Goal: Task Accomplishment & Management: Complete application form

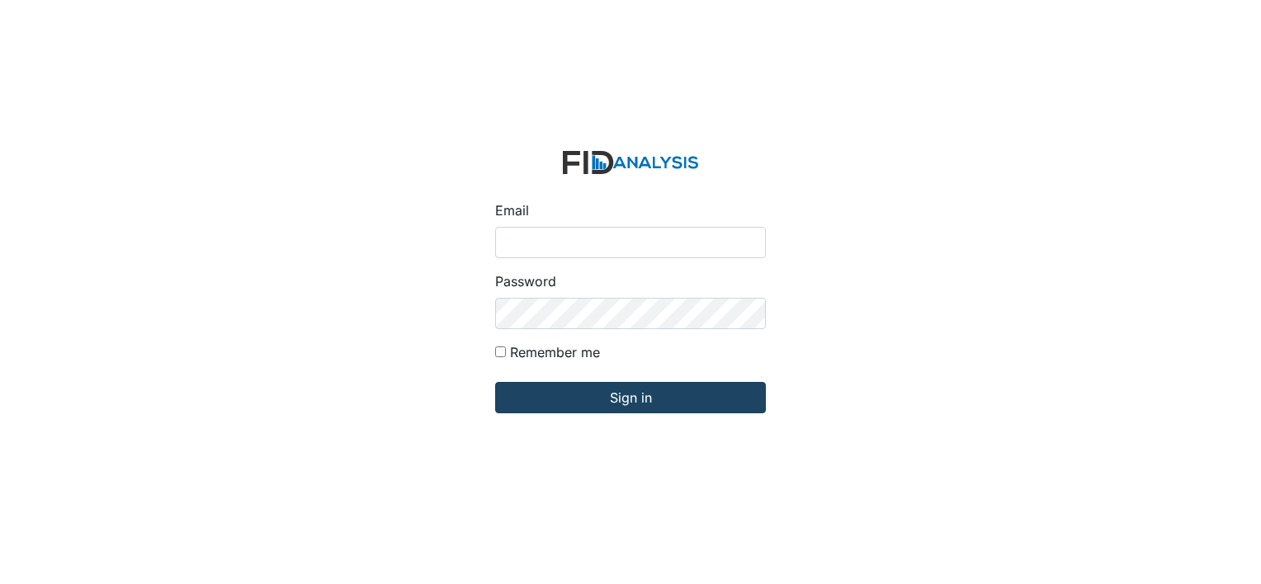
type input "[EMAIL_ADDRESS][DOMAIN_NAME]"
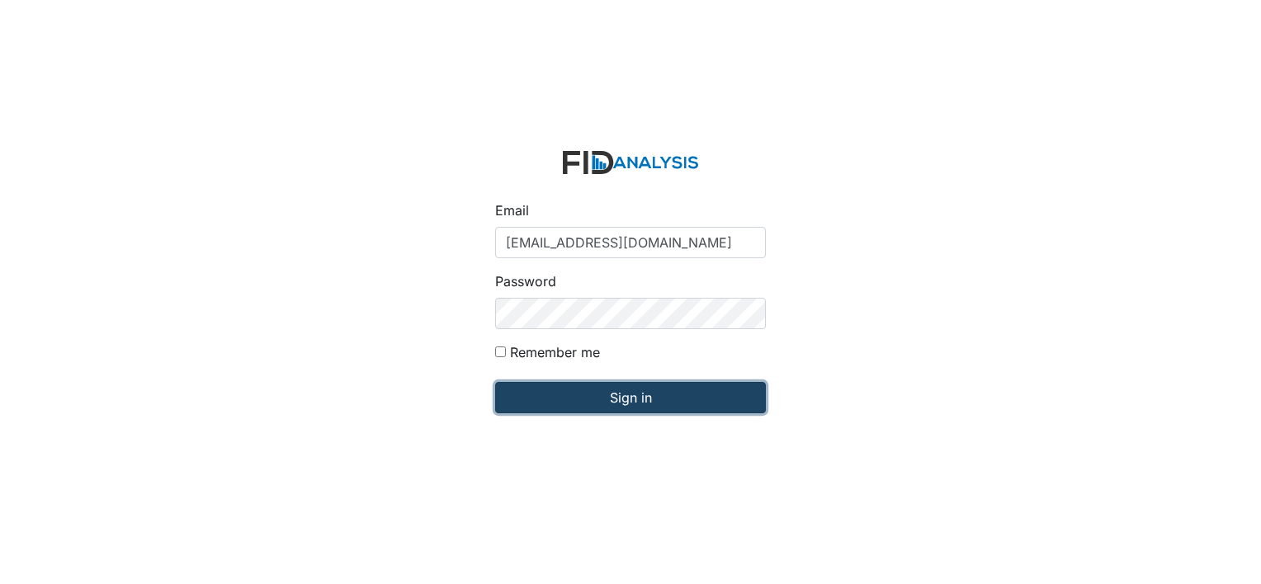
click at [611, 403] on input "Sign in" at bounding box center [630, 397] width 271 height 31
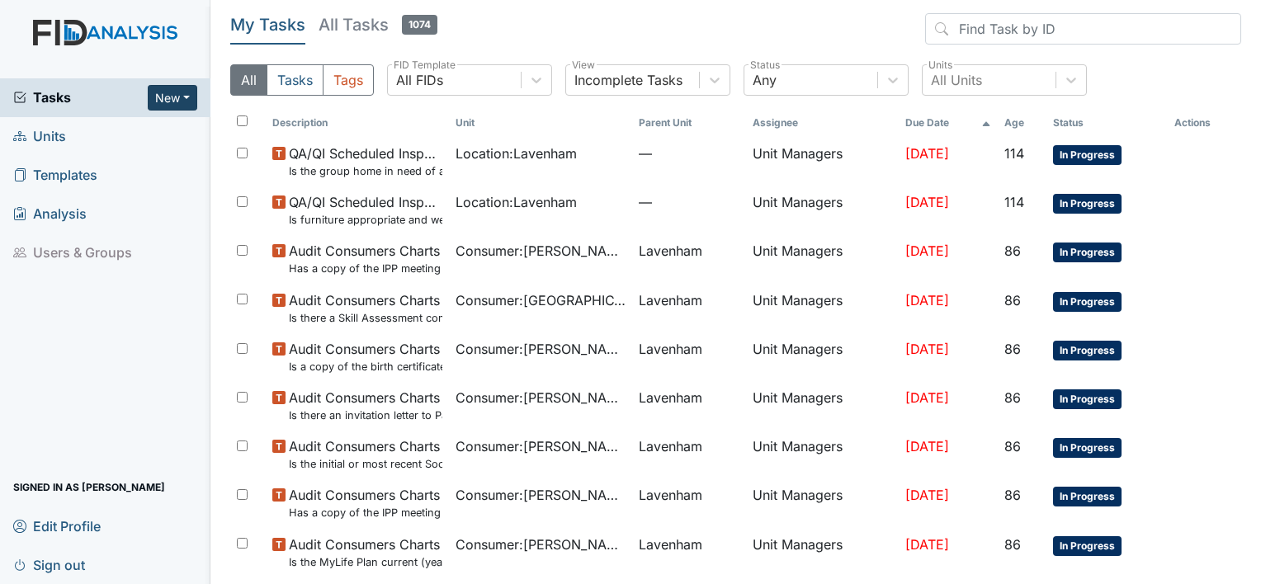
click at [178, 101] on button "New" at bounding box center [173, 98] width 50 height 26
click at [121, 133] on link "Form" at bounding box center [130, 132] width 130 height 26
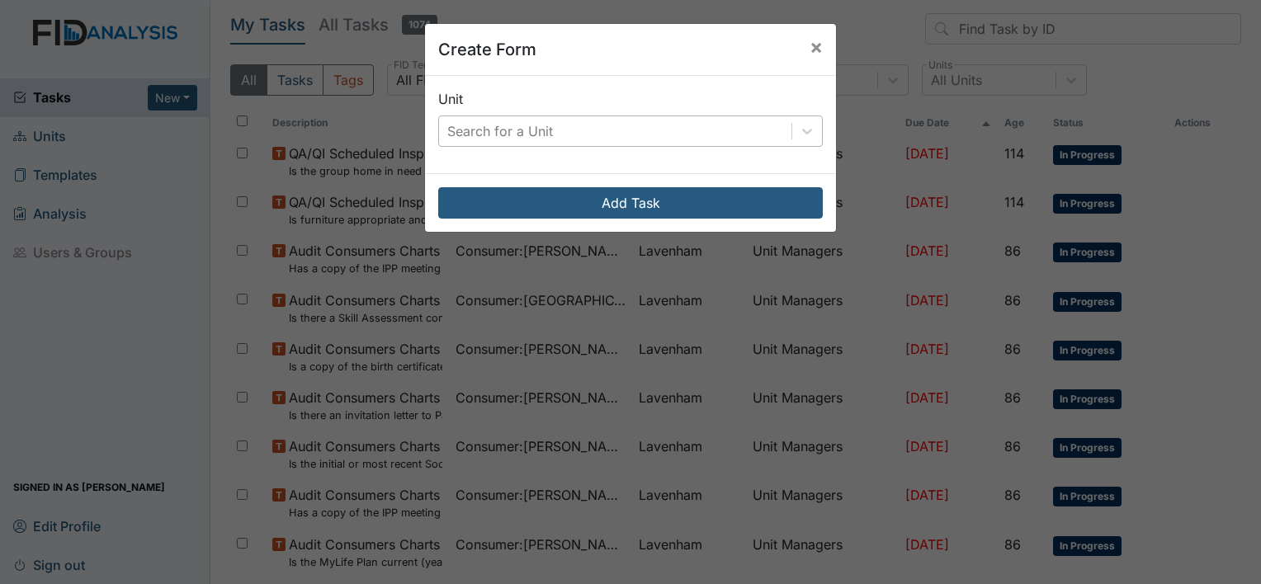
click at [589, 129] on div "Search for a Unit" at bounding box center [615, 131] width 352 height 30
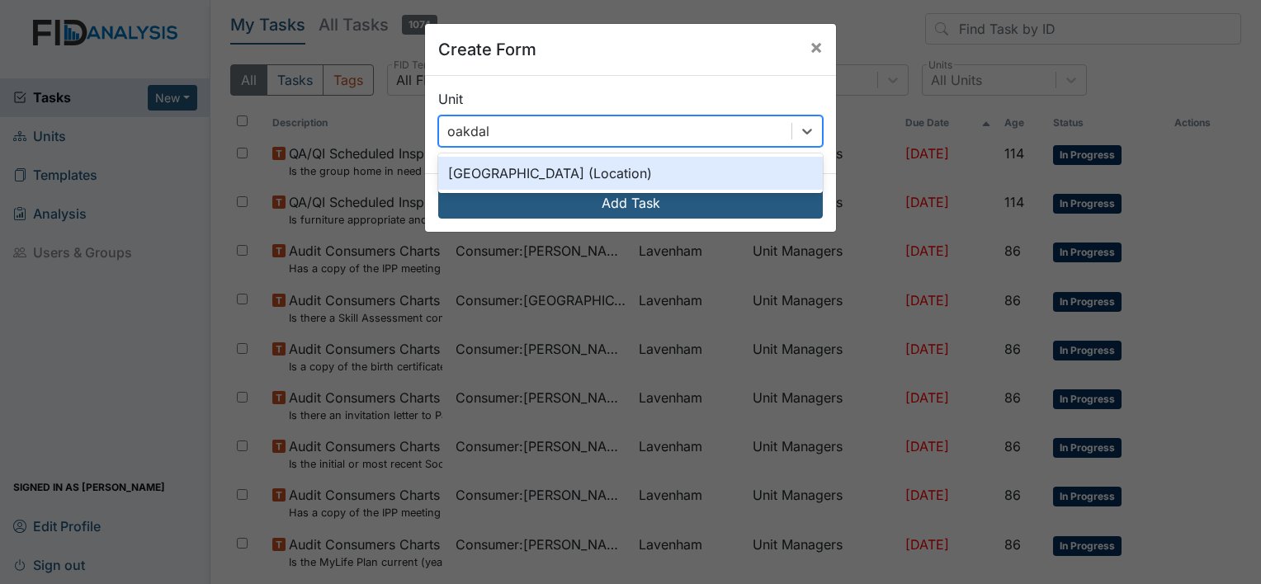
type input "oakdale"
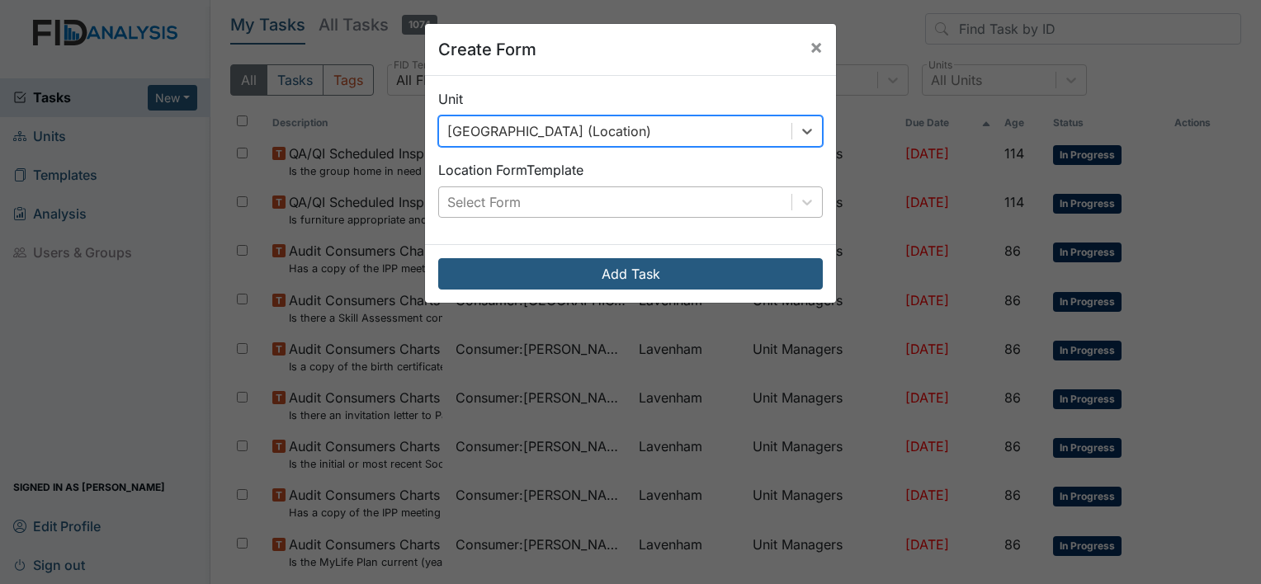
click at [505, 198] on div "Select Form" at bounding box center [483, 202] width 73 height 20
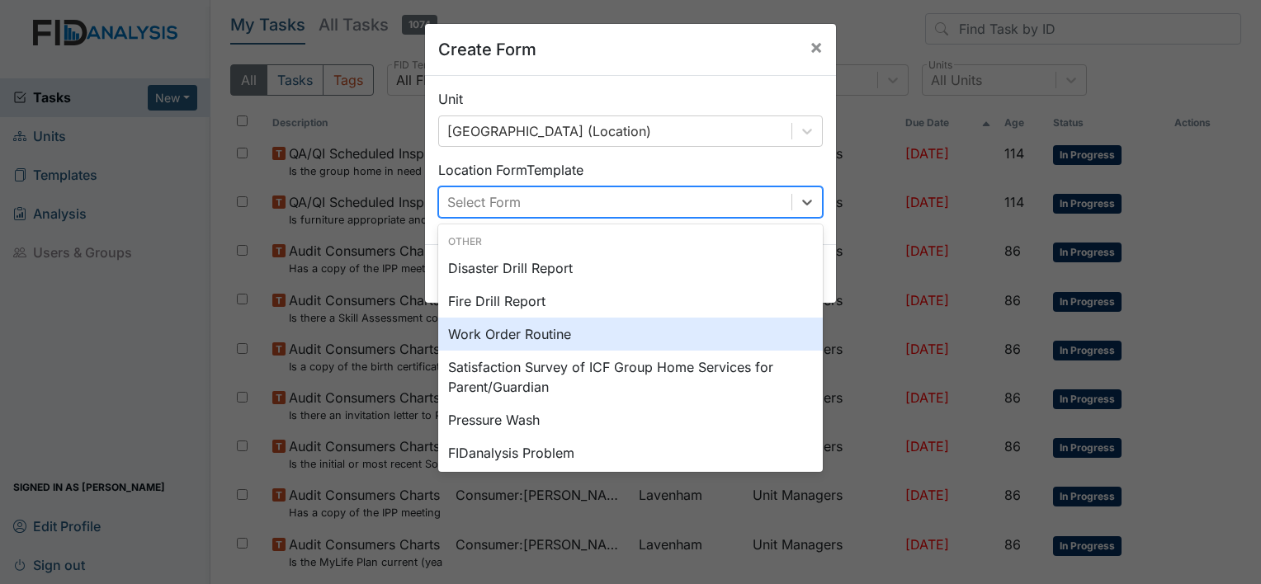
click at [476, 333] on div "Work Order Routine" at bounding box center [630, 334] width 384 height 33
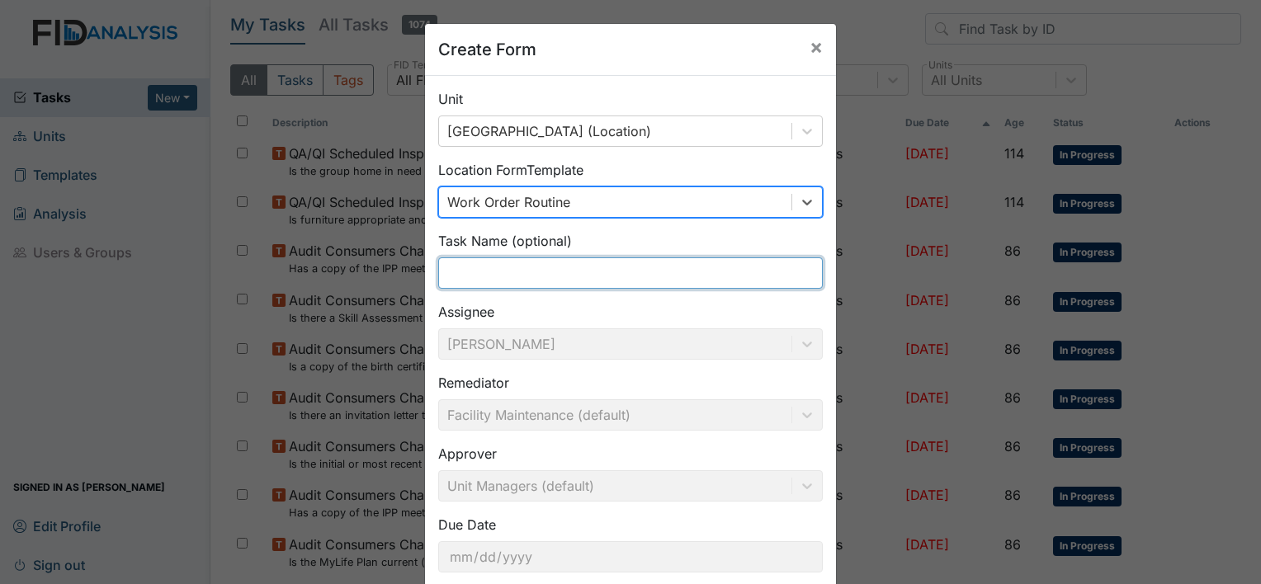
click at [499, 281] on input "text" at bounding box center [630, 272] width 384 height 31
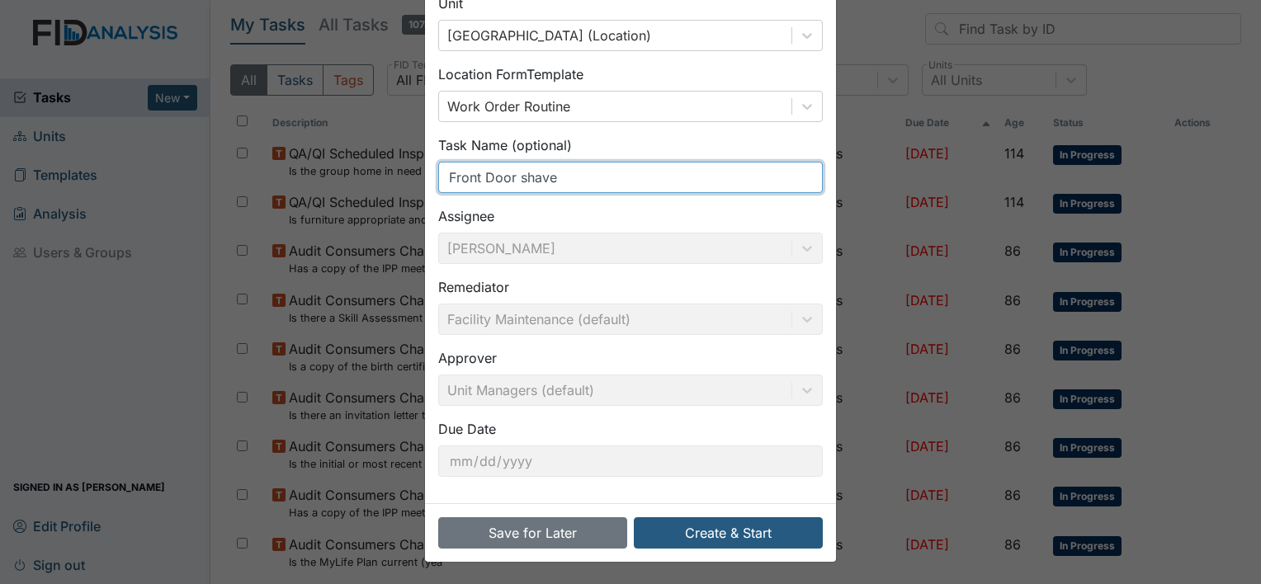
scroll to position [96, 0]
type input "Front Door shave"
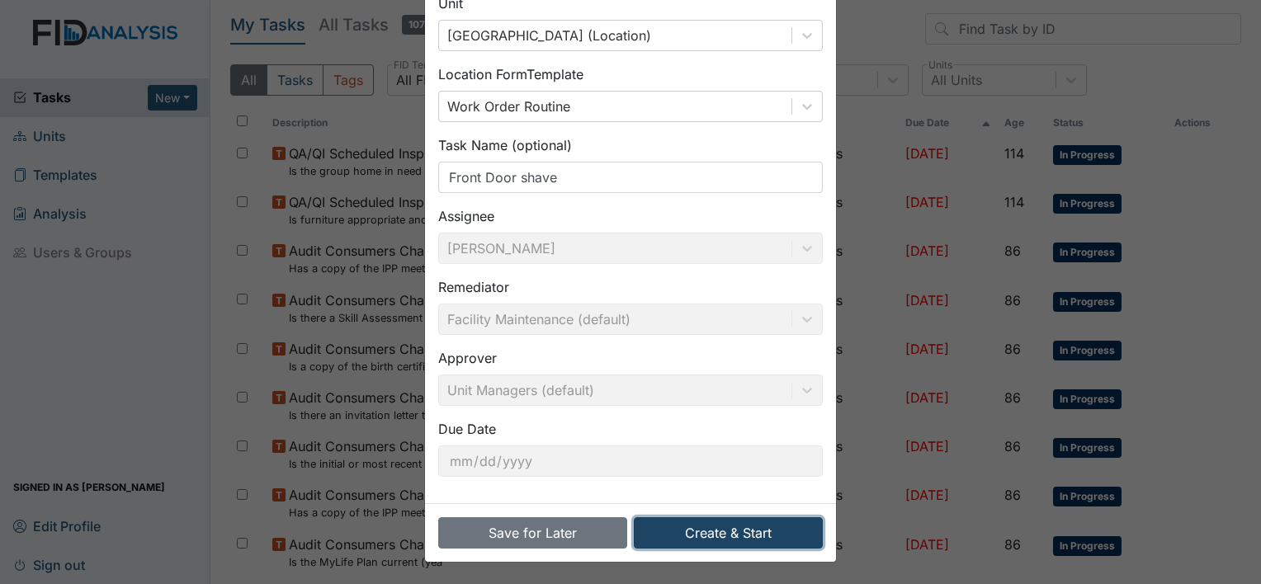
click at [715, 527] on button "Create & Start" at bounding box center [728, 532] width 189 height 31
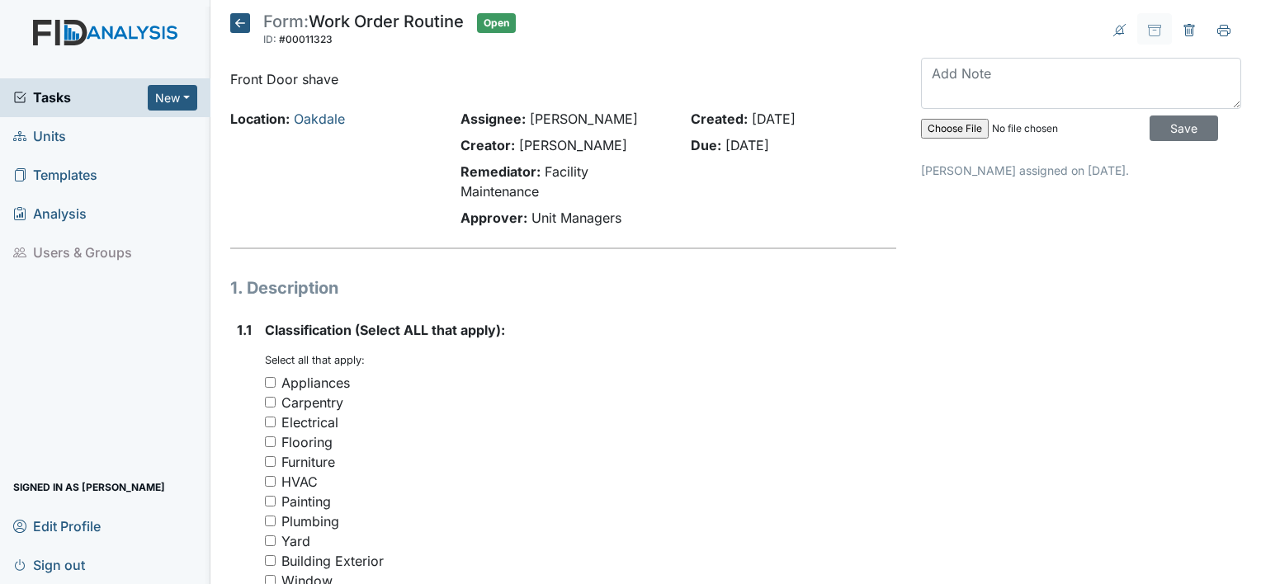
click at [268, 402] on input "Carpentry" at bounding box center [270, 402] width 11 height 11
checkbox input "true"
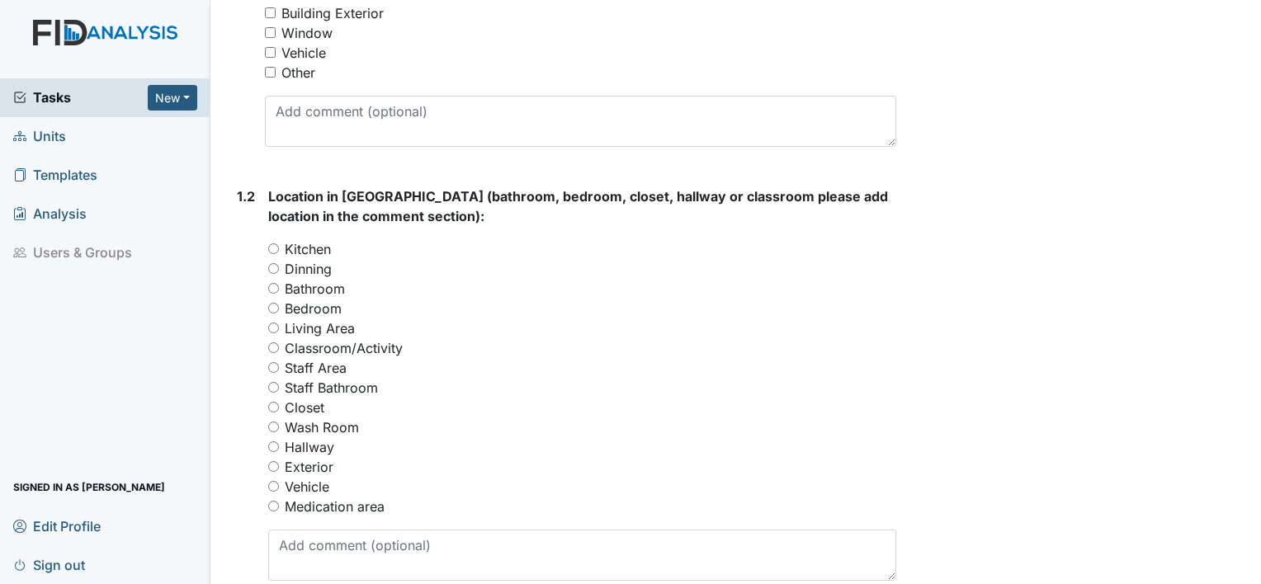
scroll to position [578, 0]
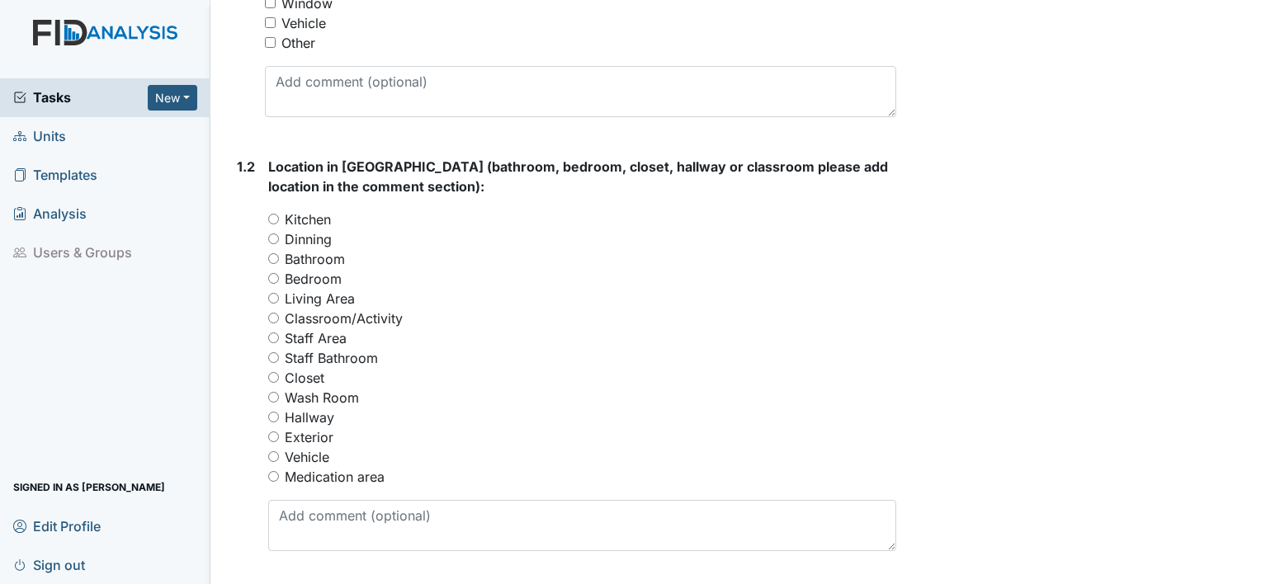
click at [271, 418] on input "Hallway" at bounding box center [273, 417] width 11 height 11
radio input "true"
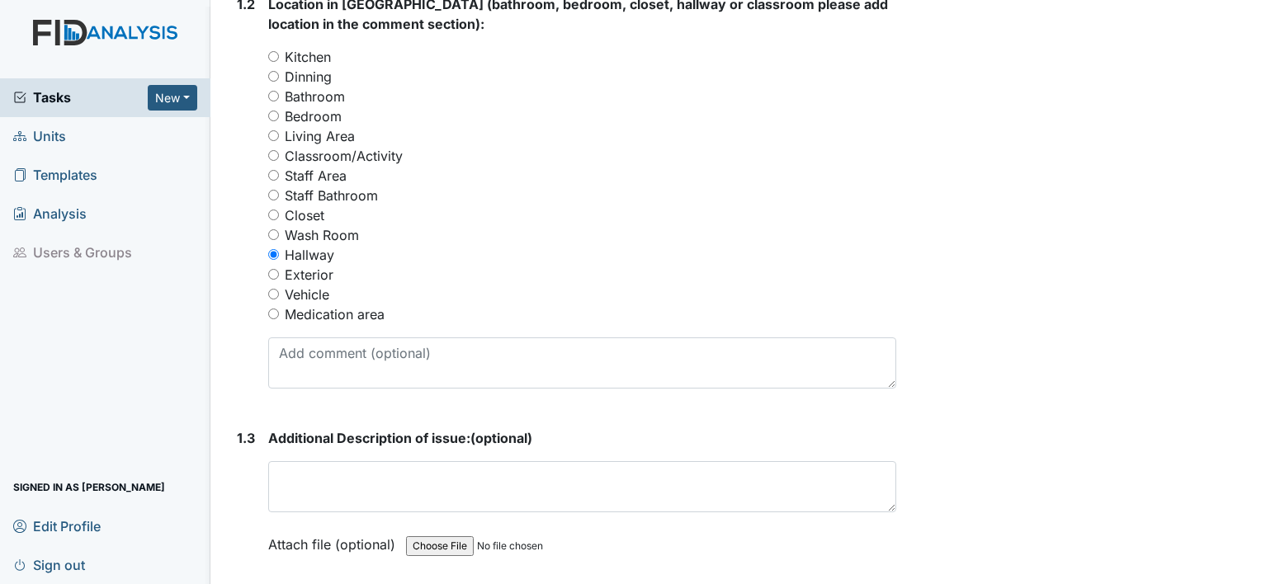
scroll to position [743, 0]
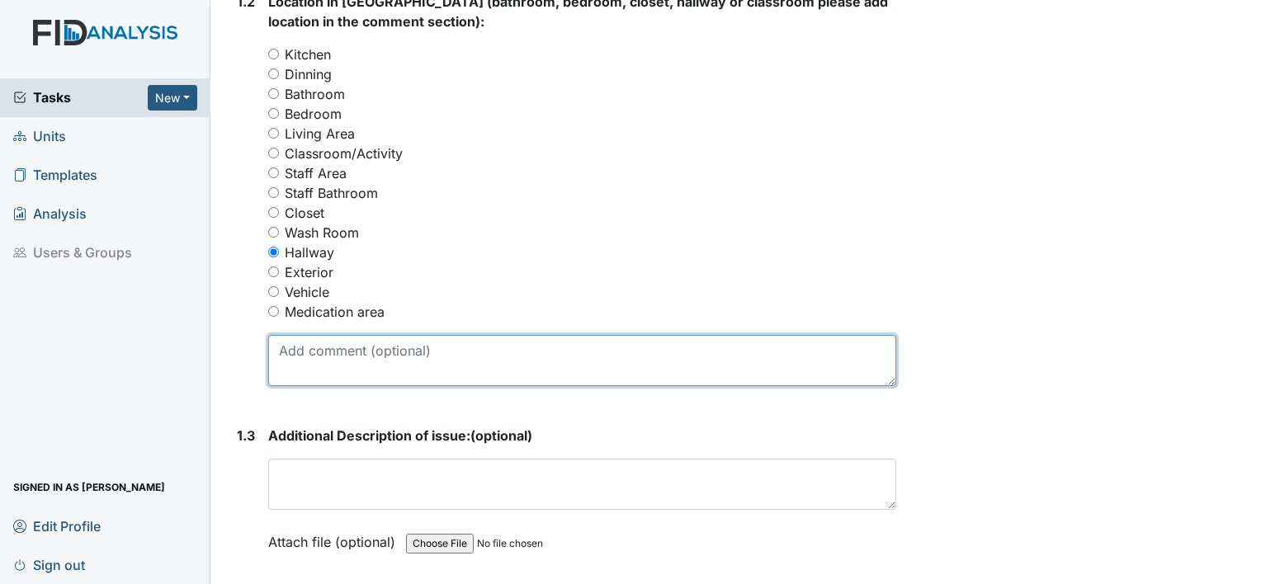
click at [452, 356] on textarea at bounding box center [582, 360] width 628 height 51
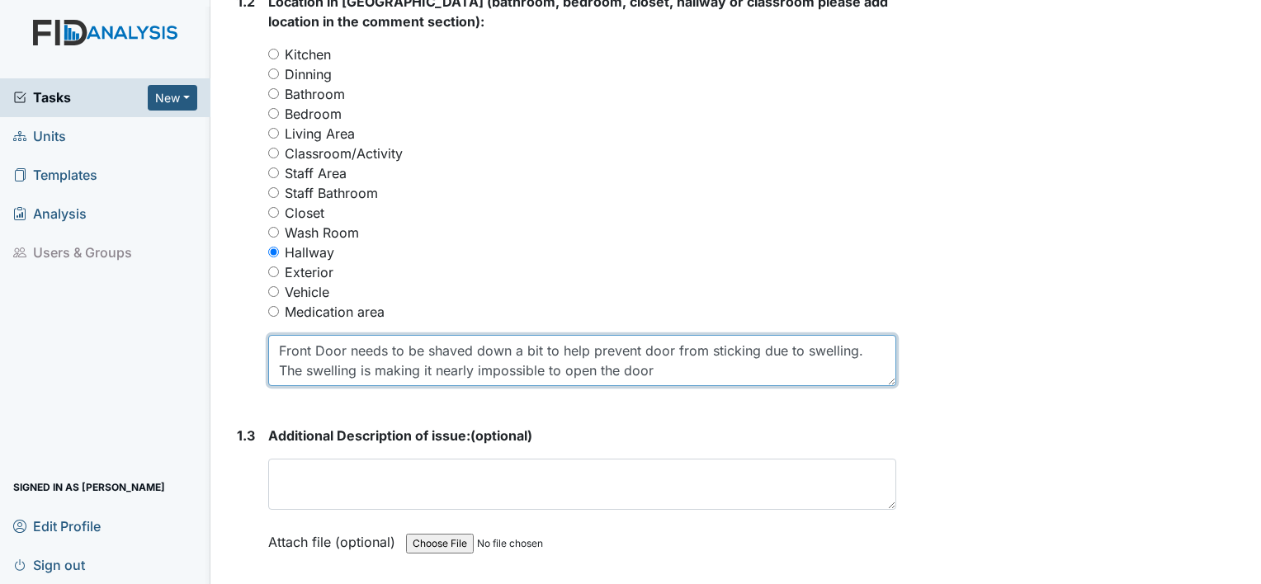
type textarea "Front Door needs to be shaved down a bit to help prevent door from sticking due…"
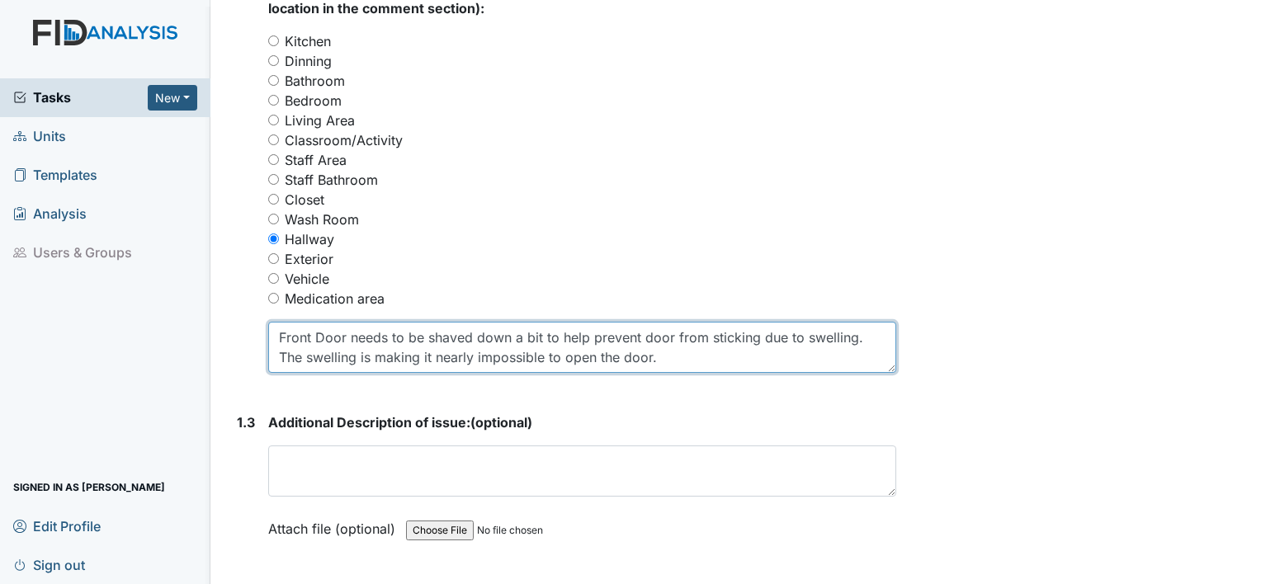
scroll to position [728, 0]
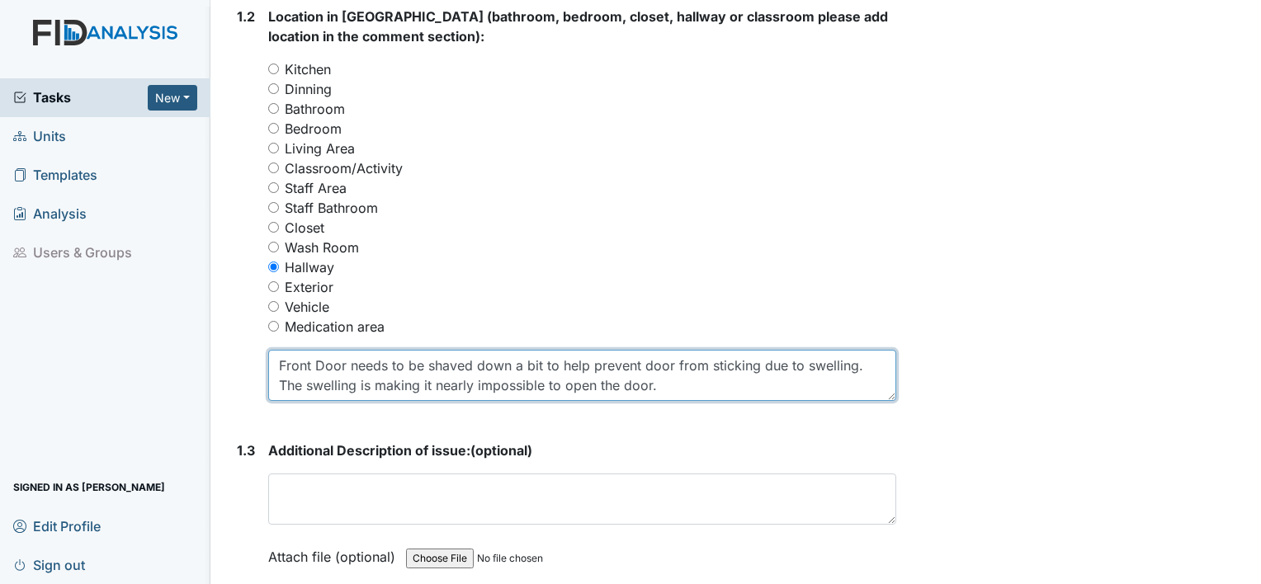
drag, startPoint x: 666, startPoint y: 385, endPoint x: 250, endPoint y: 348, distance: 417.5
click at [250, 350] on div "1.2 Location in Facility (bathroom, bedroom, closet, hallway or classroom pleas…" at bounding box center [563, 211] width 666 height 408
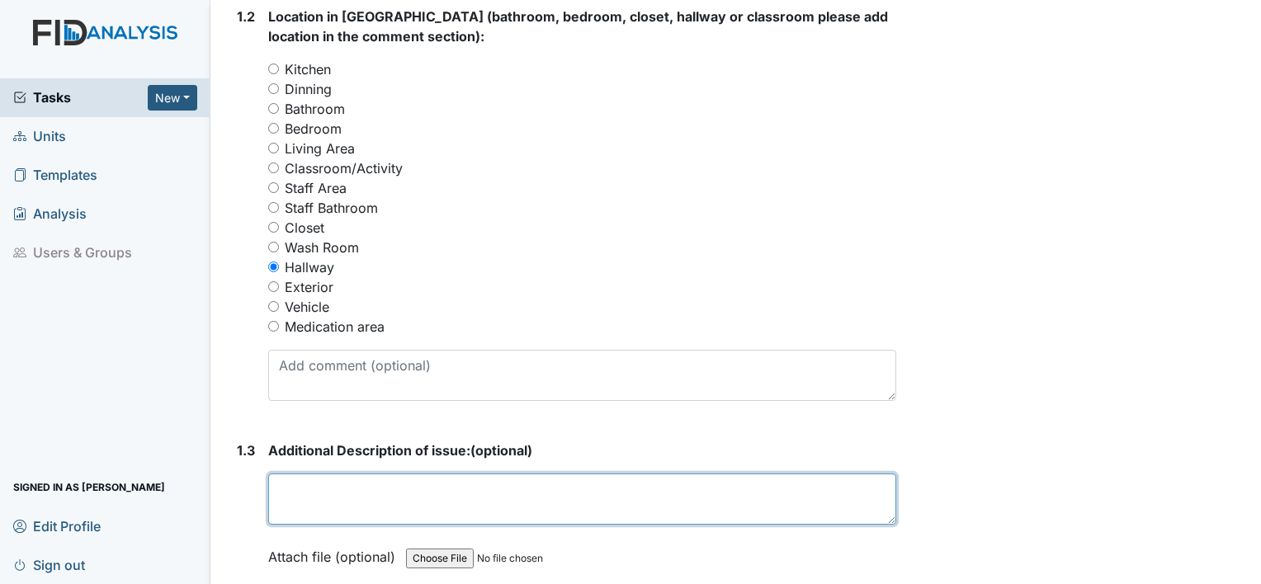
click at [426, 478] on textarea at bounding box center [582, 499] width 628 height 51
paste textarea "Front Door needs to be shaved down a bit to help prevent door from sticking due…"
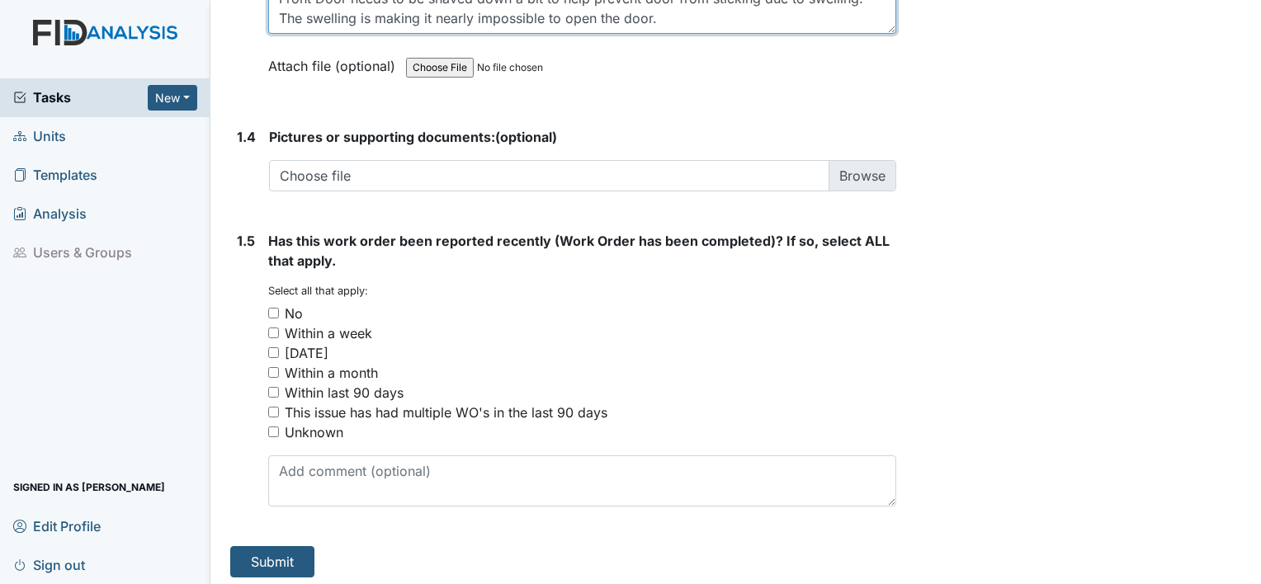
scroll to position [1223, 0]
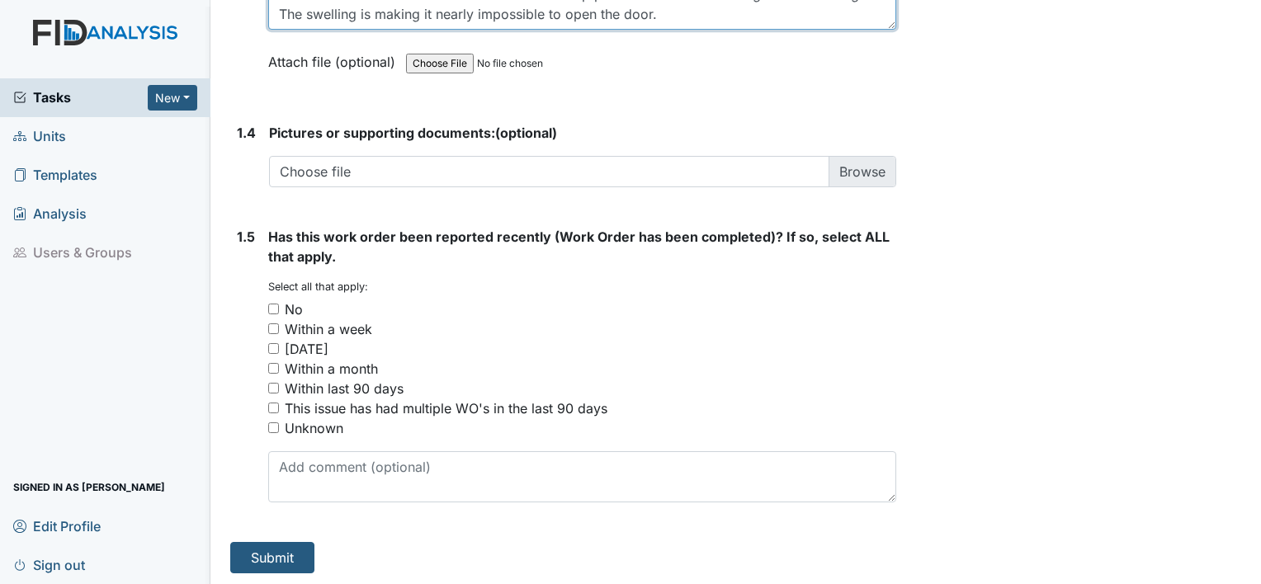
type textarea "Front Door needs to be shaved down a bit to help prevent door from sticking due…"
click at [277, 309] on input "No" at bounding box center [273, 309] width 11 height 11
checkbox input "true"
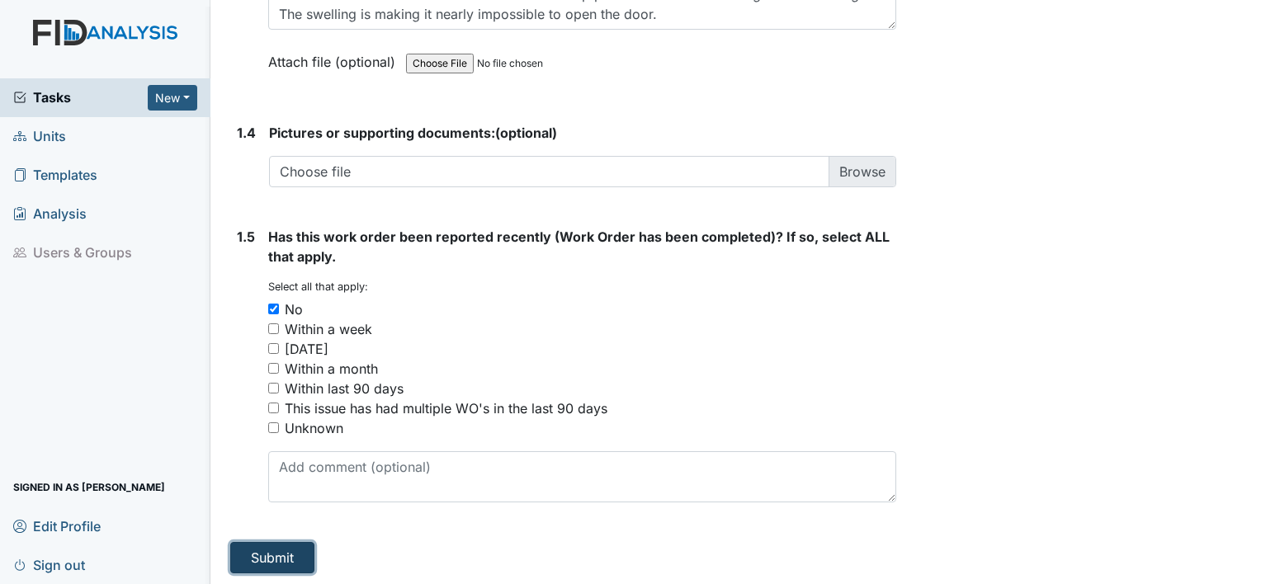
click at [297, 551] on button "Submit" at bounding box center [272, 557] width 84 height 31
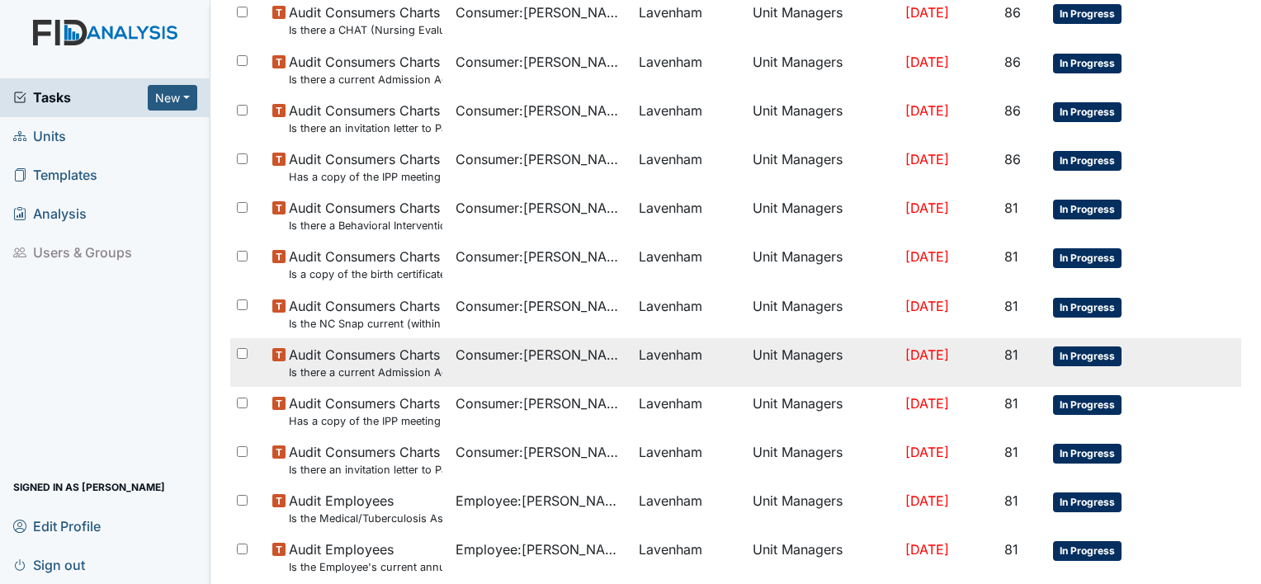
scroll to position [1143, 0]
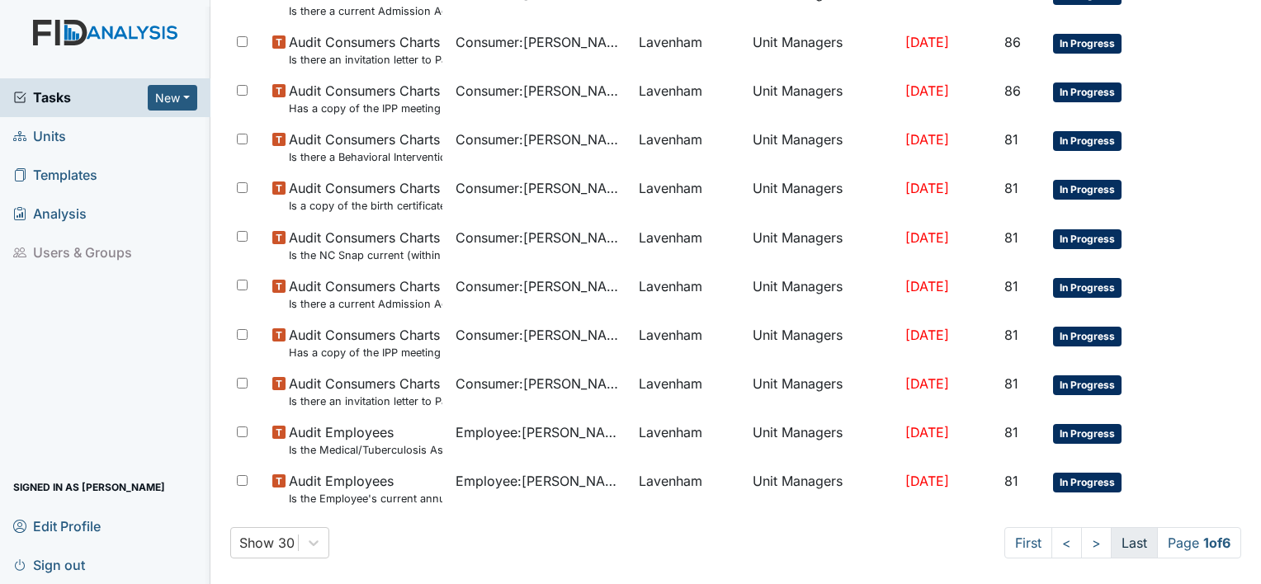
click at [1128, 545] on link "Last" at bounding box center [1134, 542] width 47 height 31
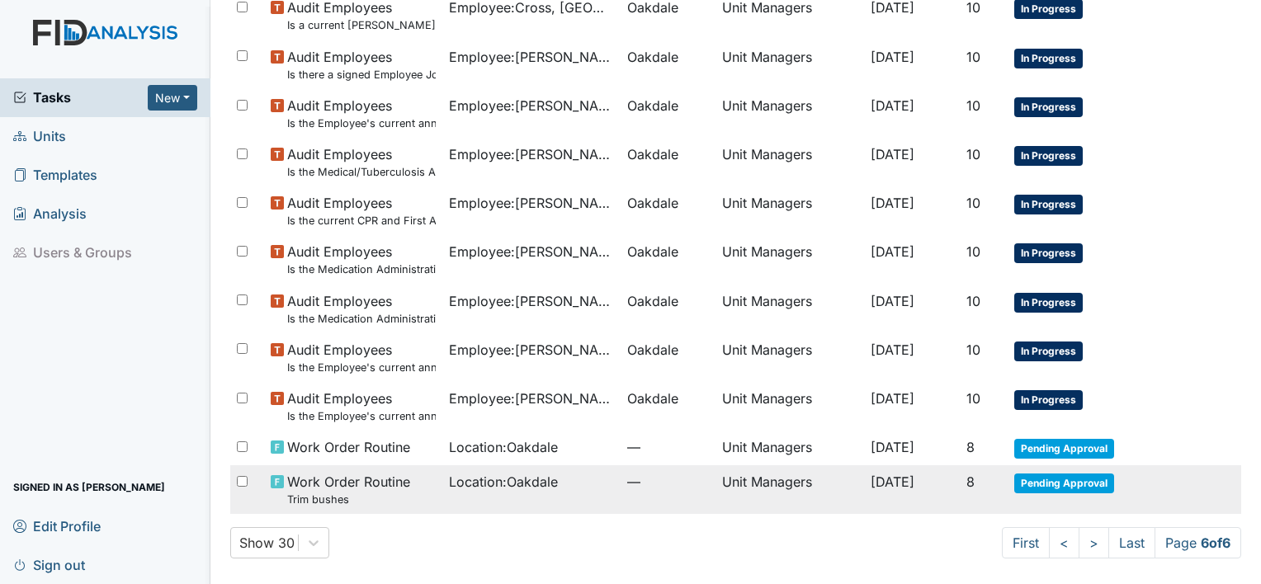
click at [362, 482] on span "Work Order Routine Trim bushes" at bounding box center [348, 489] width 123 height 35
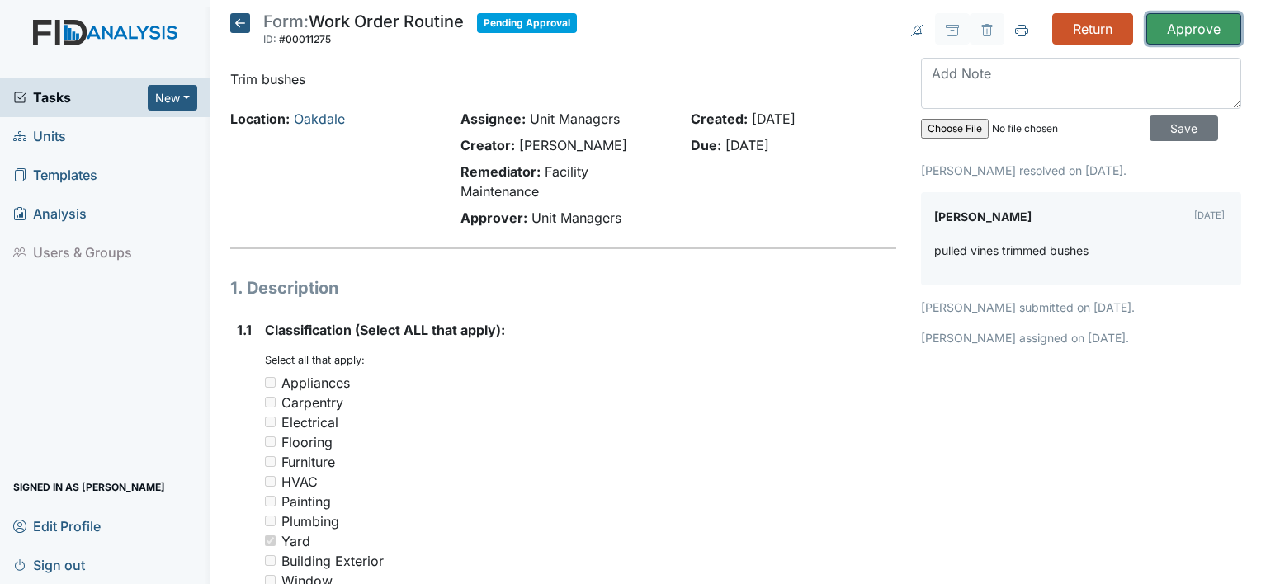
click at [1187, 26] on input "Approve" at bounding box center [1193, 28] width 95 height 31
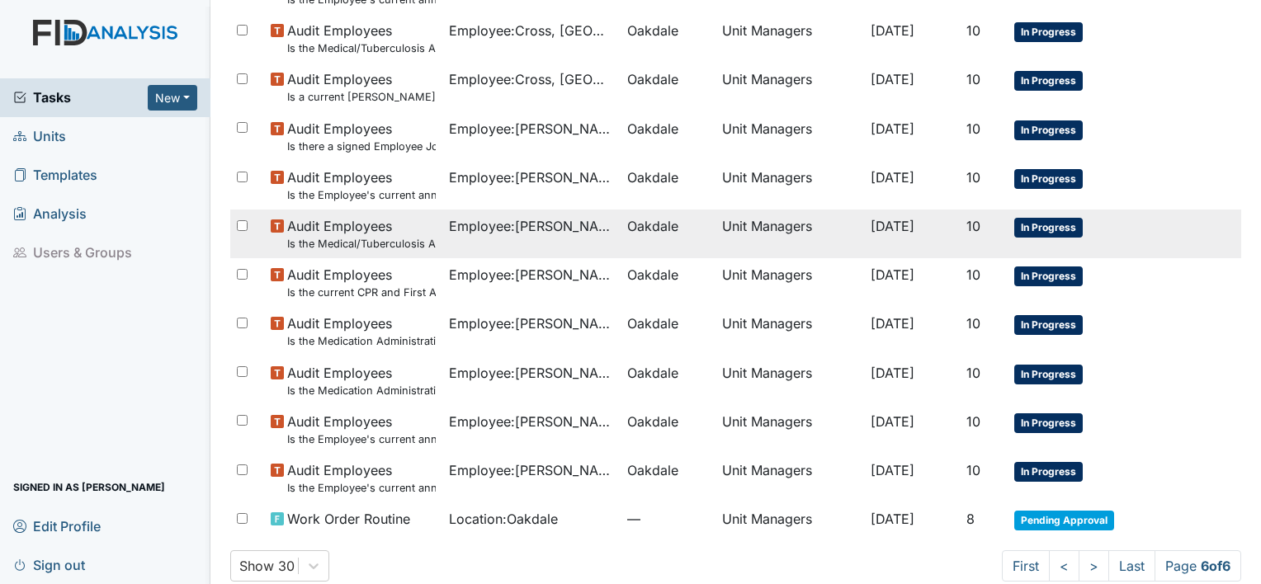
scroll to position [249, 0]
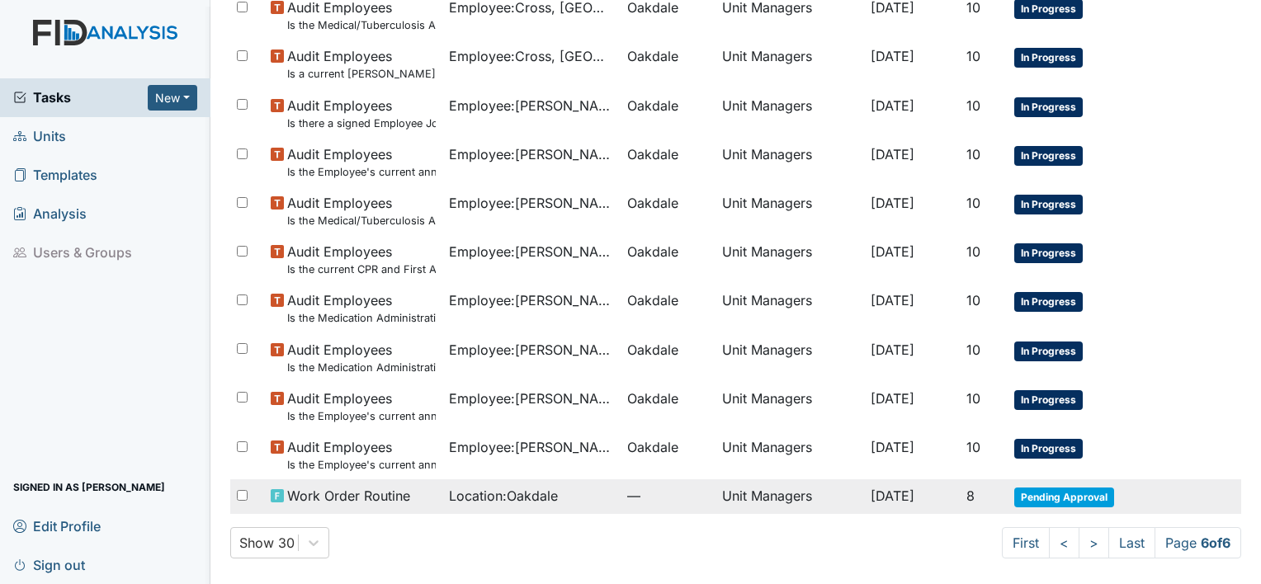
click at [363, 498] on span "Work Order Routine" at bounding box center [348, 496] width 123 height 20
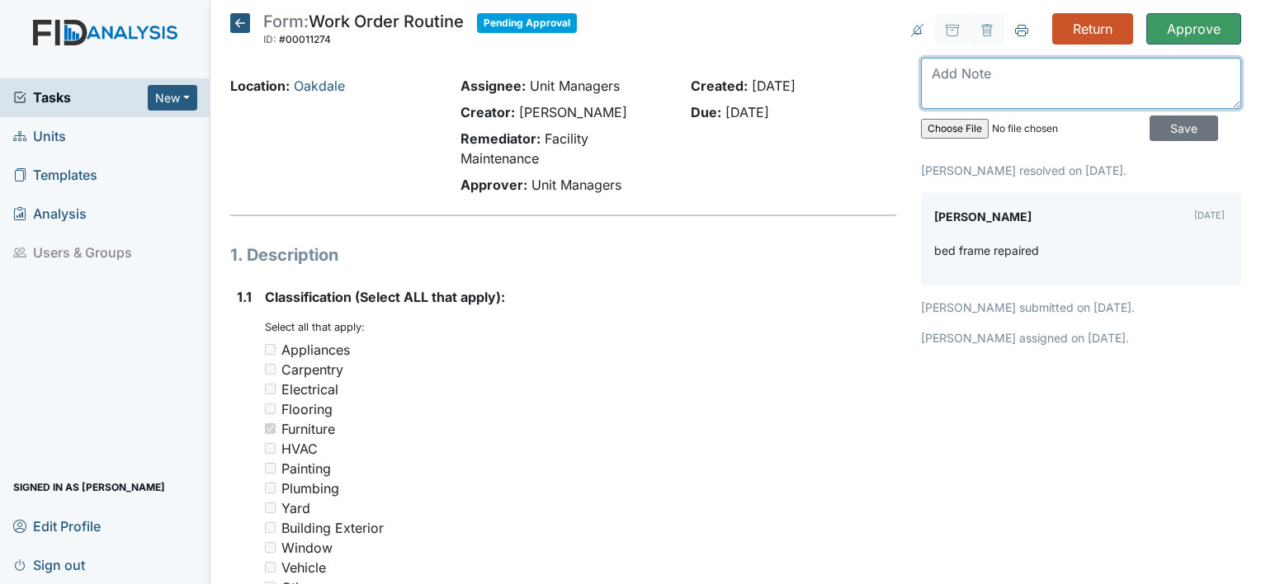
click at [1022, 73] on textarea at bounding box center [1081, 83] width 320 height 51
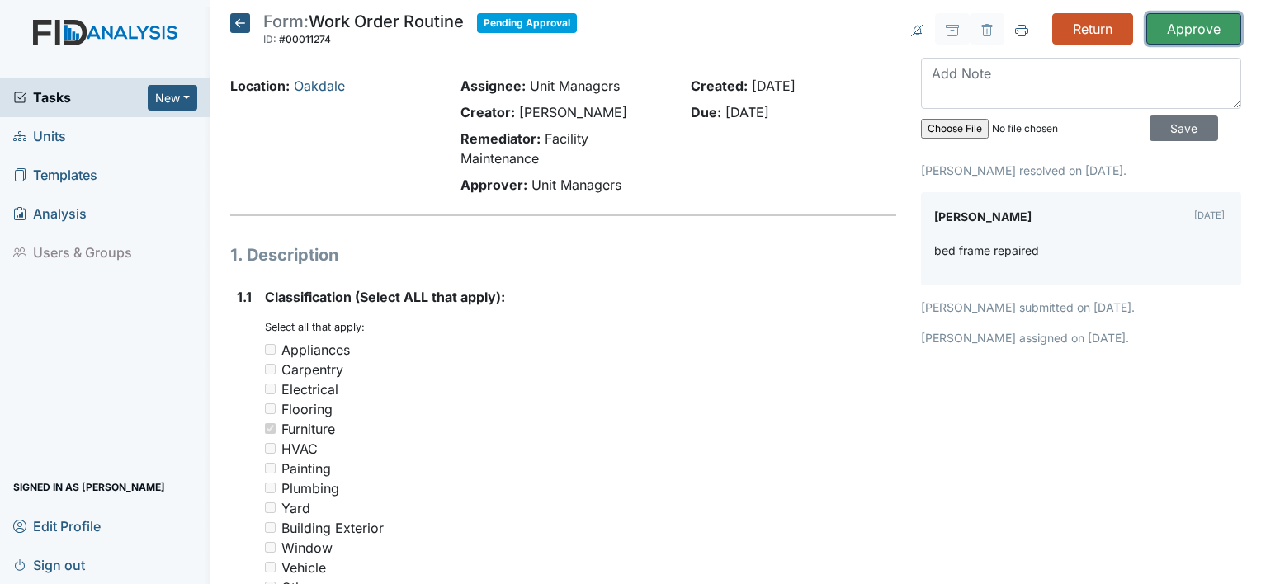
click at [1205, 31] on input "Approve" at bounding box center [1193, 28] width 95 height 31
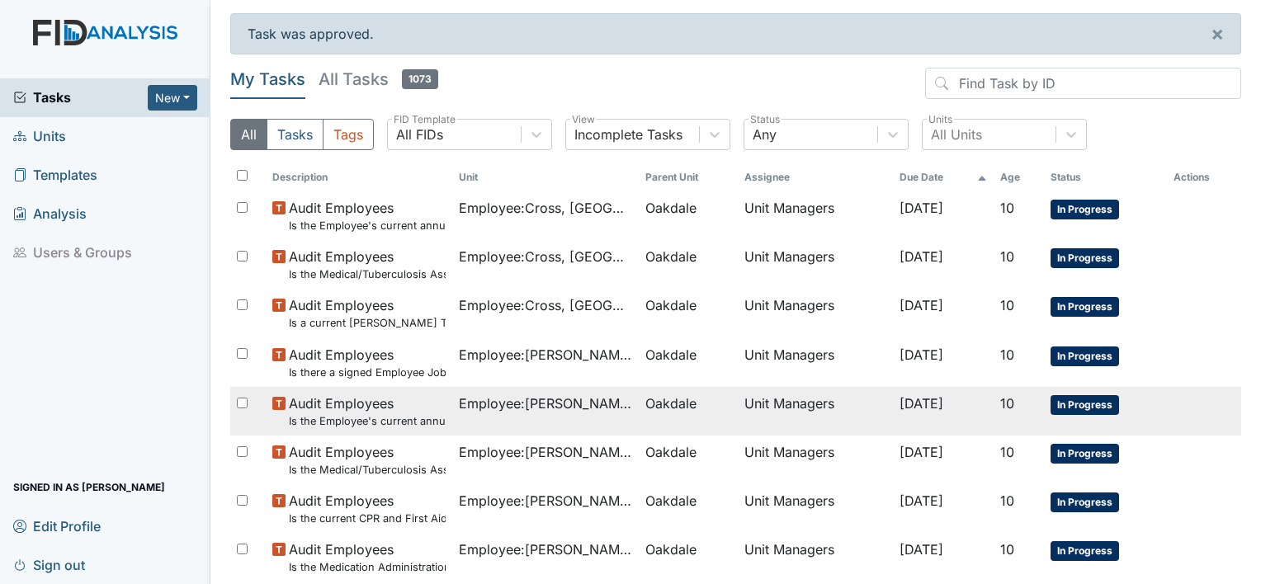
scroll to position [215, 0]
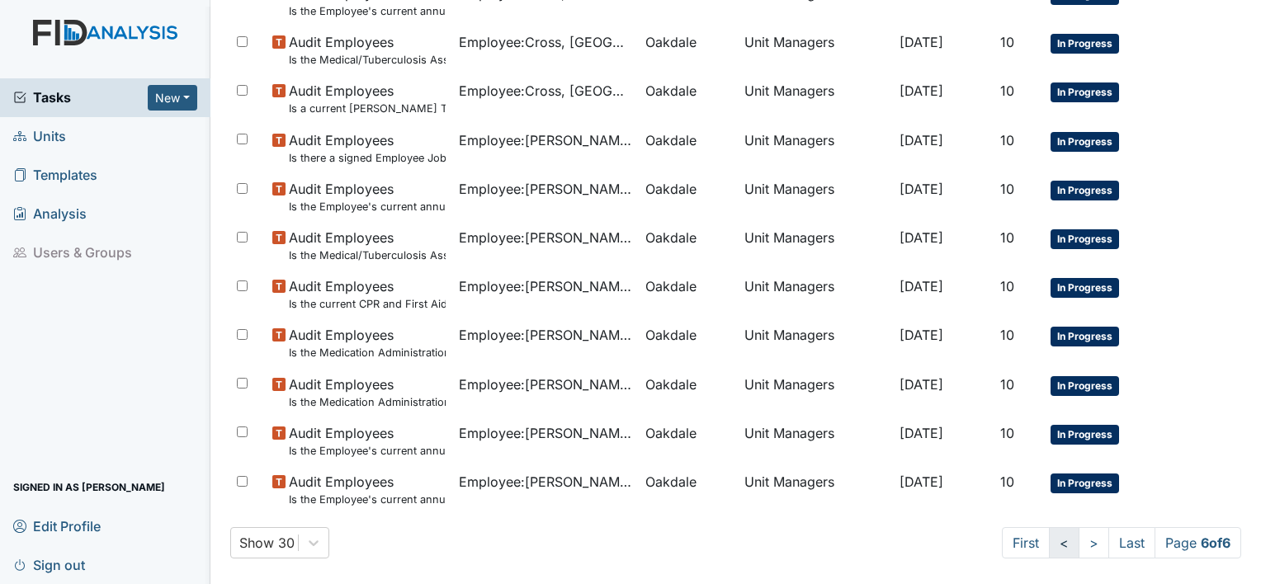
click at [1049, 545] on link "<" at bounding box center [1064, 542] width 31 height 31
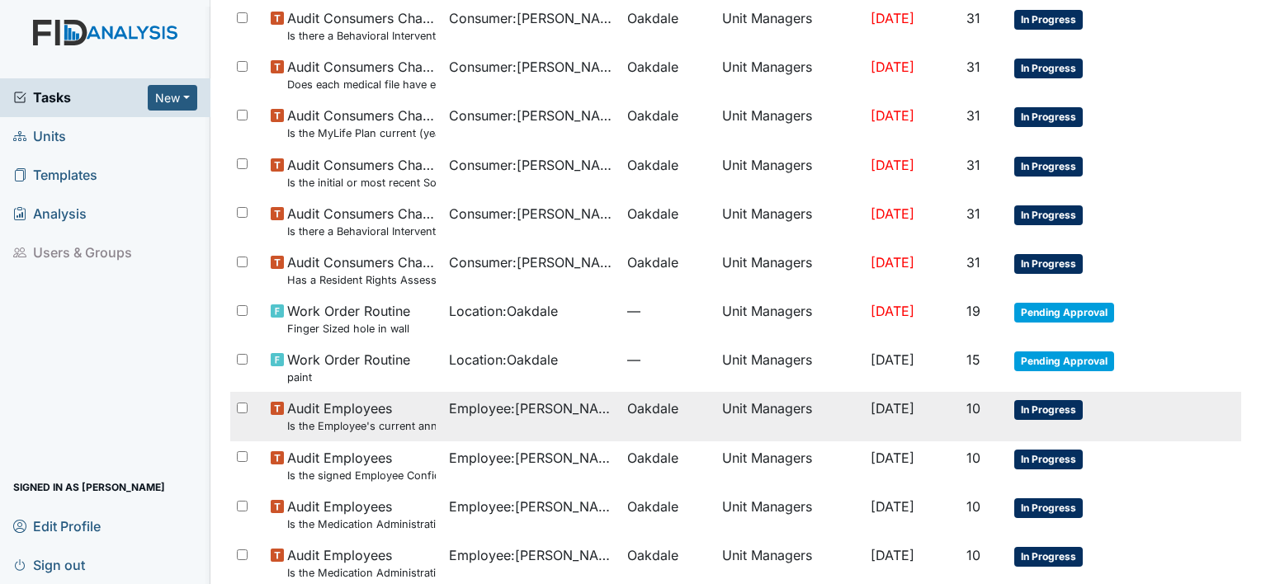
scroll to position [380, 0]
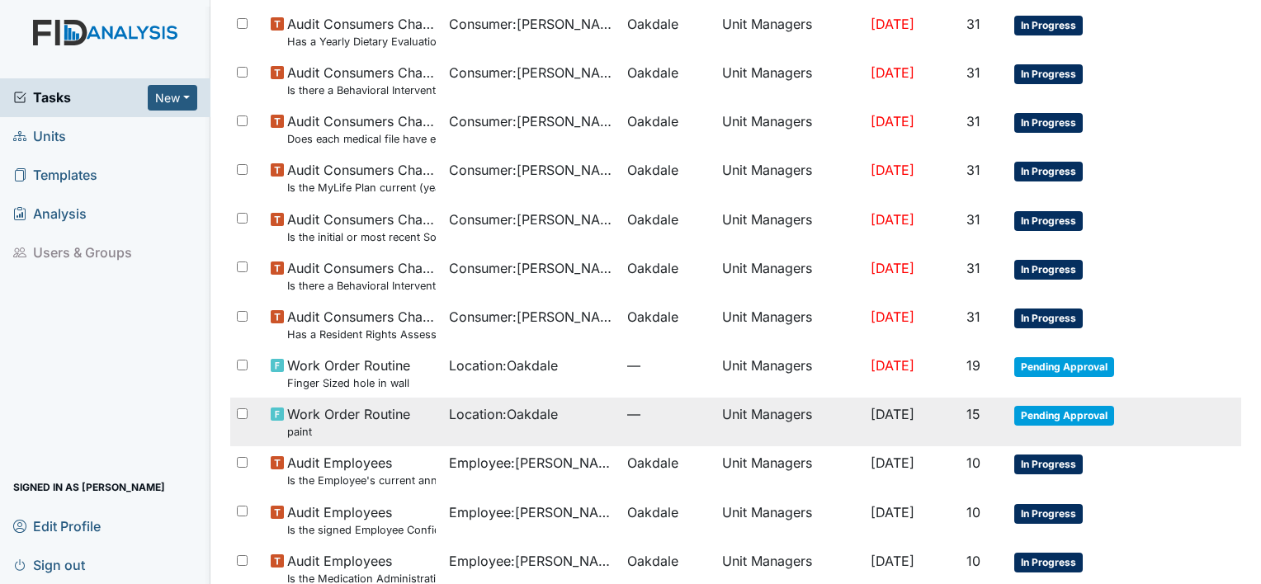
click at [363, 430] on small "paint" at bounding box center [348, 432] width 123 height 16
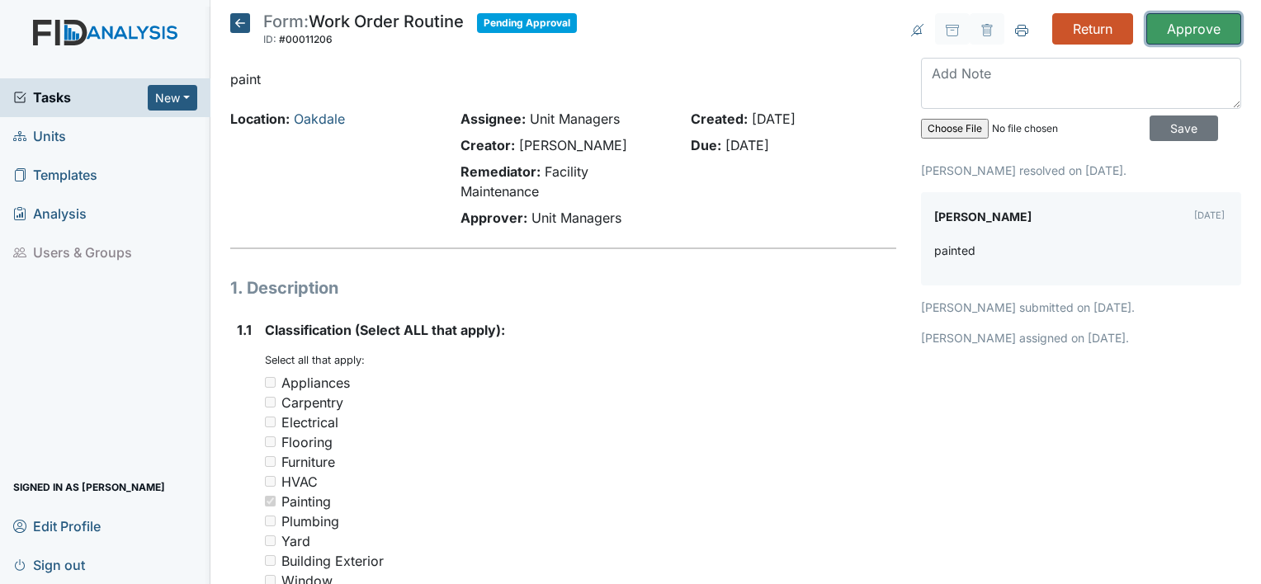
click at [1177, 26] on input "Approve" at bounding box center [1193, 28] width 95 height 31
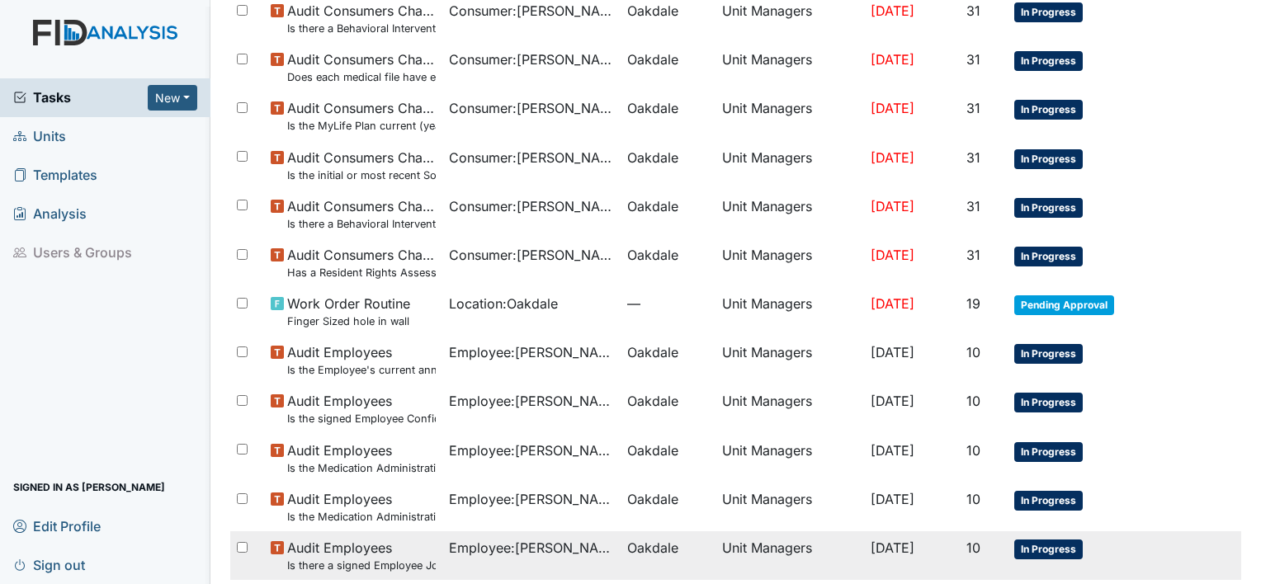
scroll to position [413, 0]
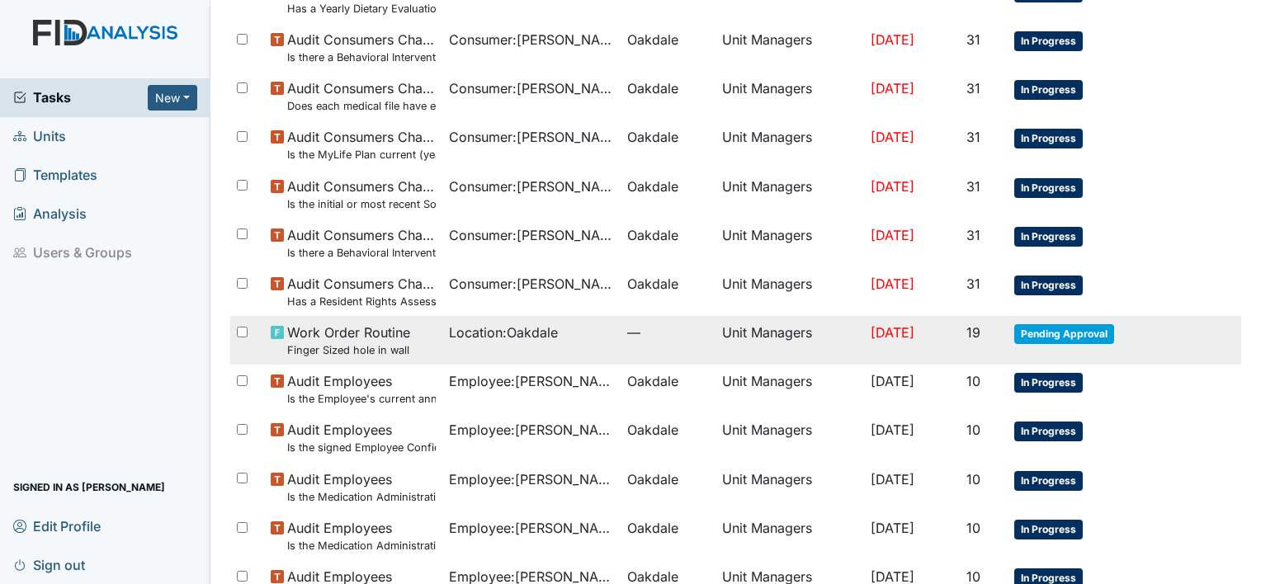
click at [344, 337] on span "Work Order Routine Finger Sized hole in wall" at bounding box center [348, 340] width 123 height 35
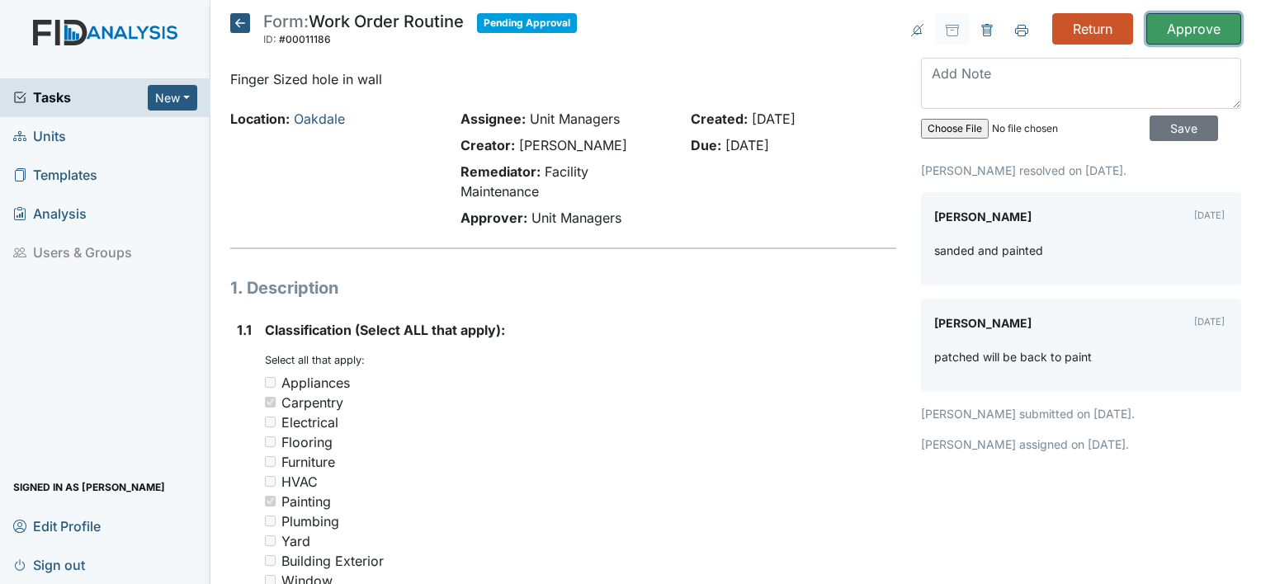
click at [1179, 32] on input "Approve" at bounding box center [1193, 28] width 95 height 31
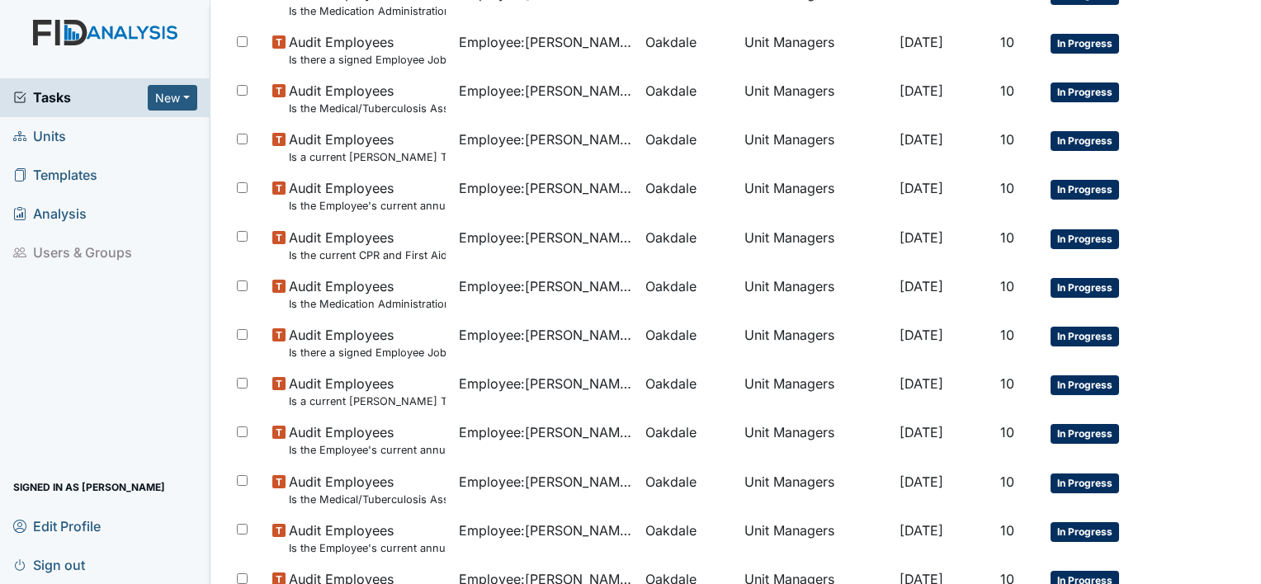
scroll to position [1143, 0]
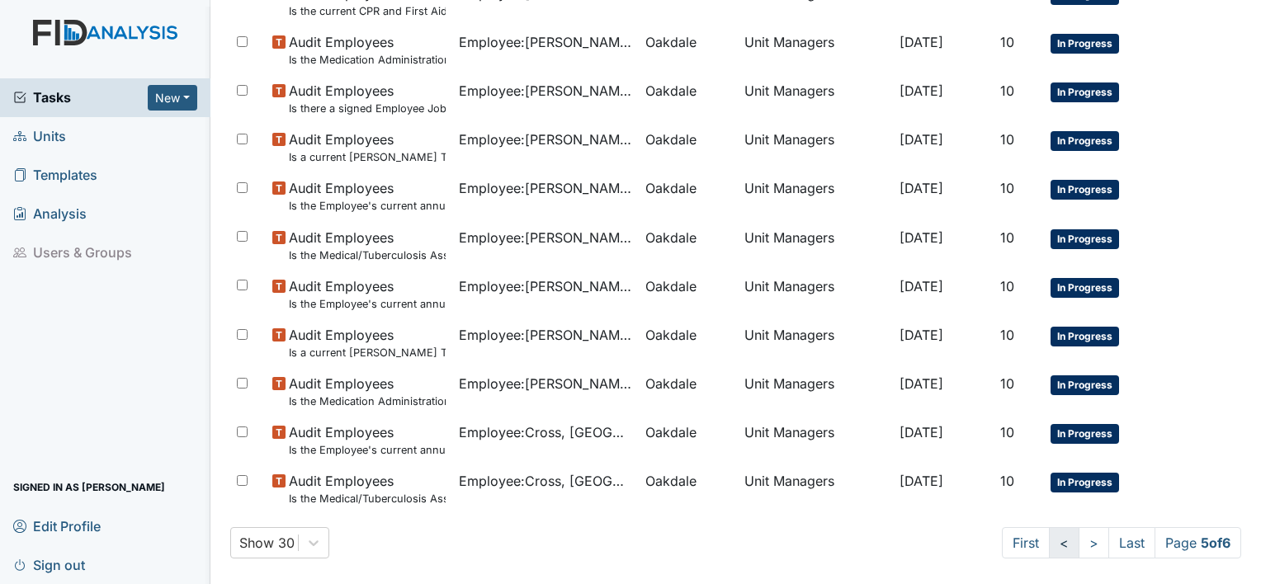
click at [1054, 541] on link "<" at bounding box center [1064, 542] width 31 height 31
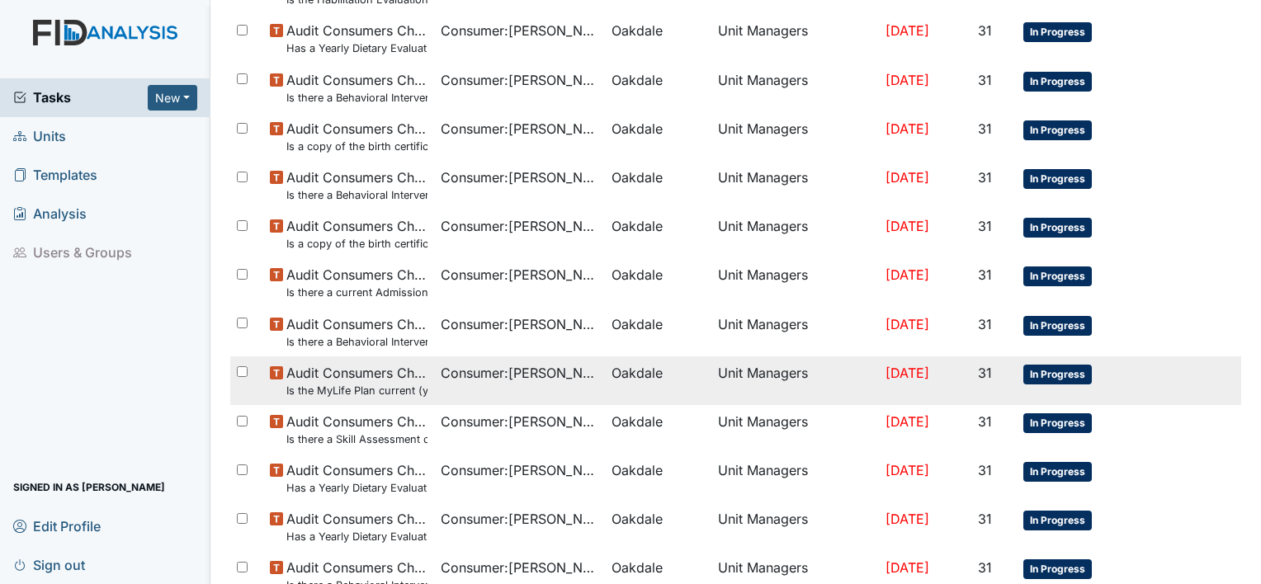
scroll to position [1143, 0]
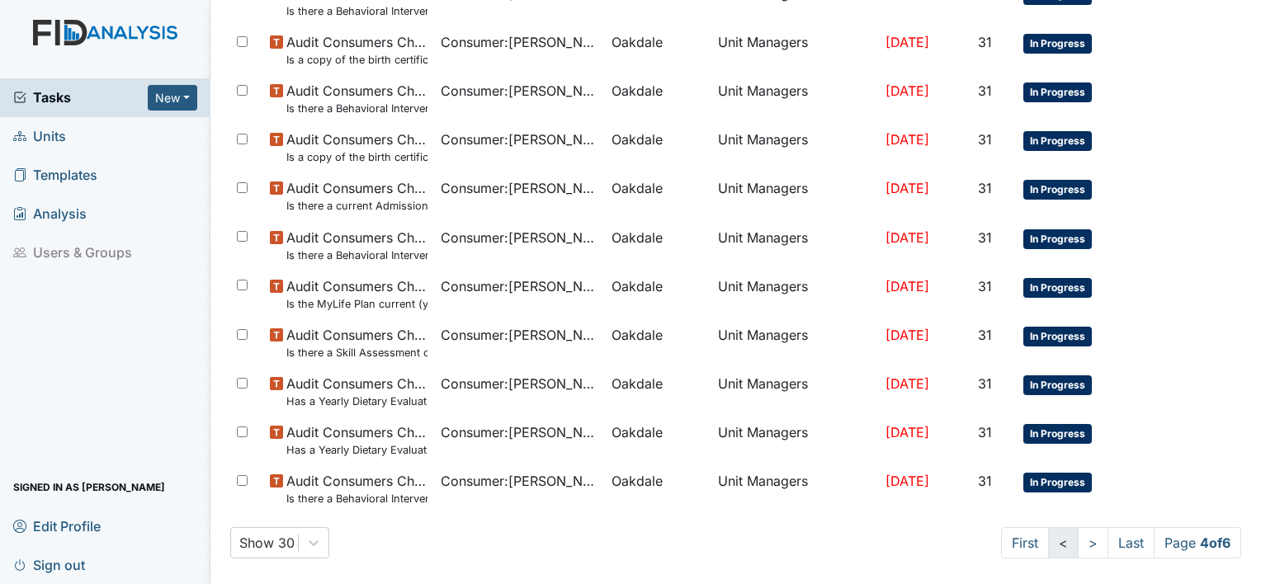
click at [1048, 545] on link "<" at bounding box center [1063, 542] width 31 height 31
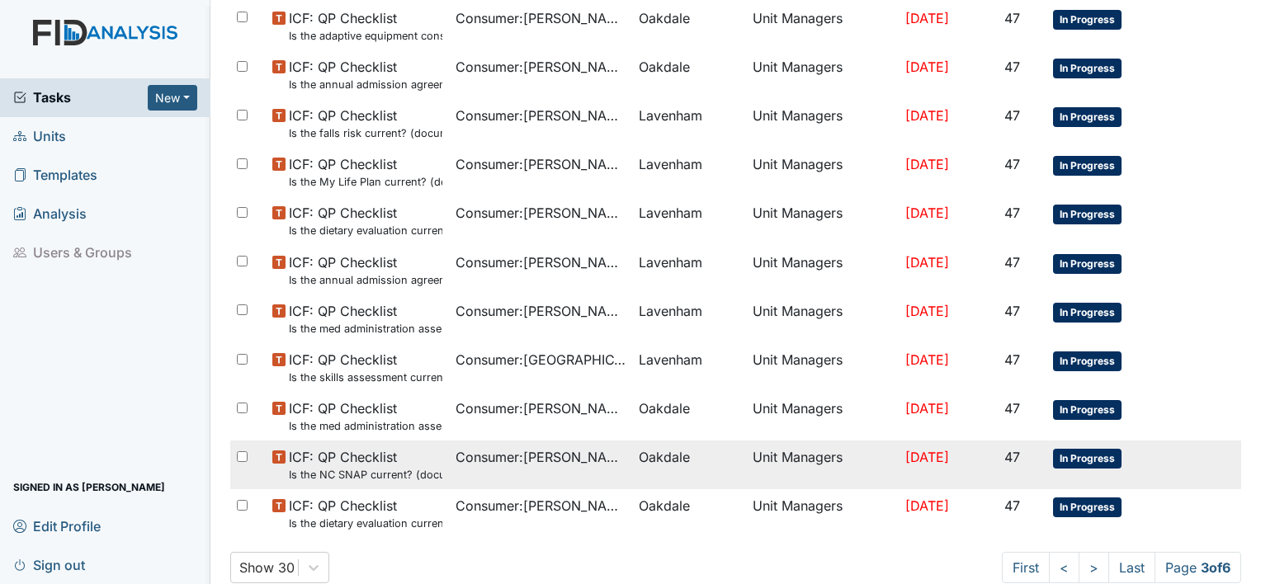
scroll to position [1143, 0]
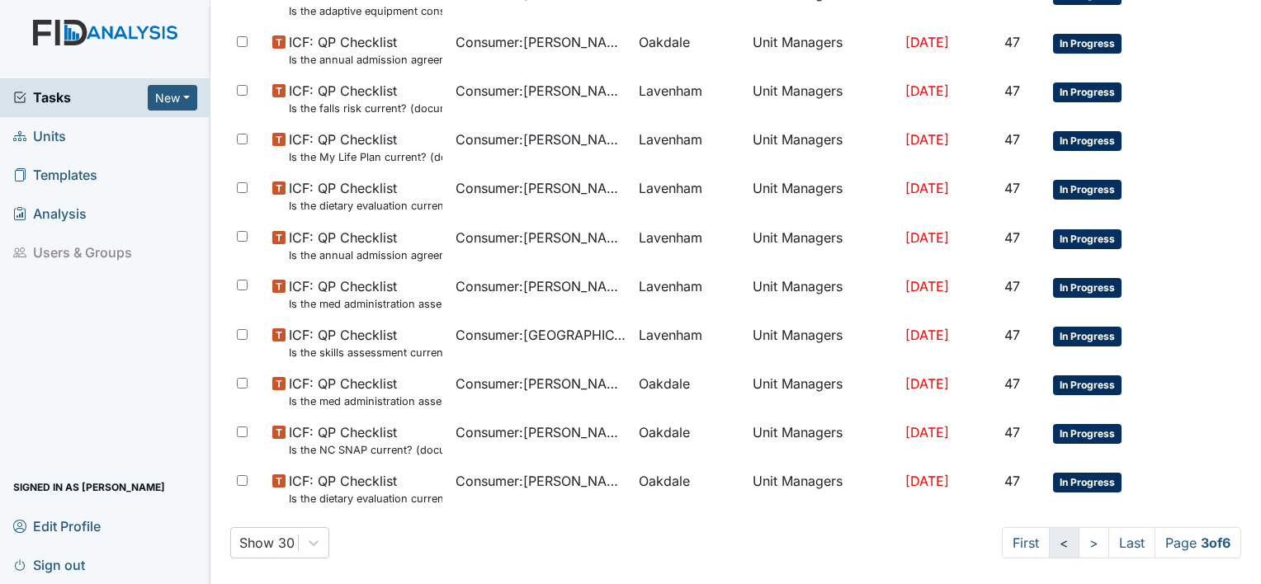
click at [1050, 552] on link "<" at bounding box center [1064, 542] width 31 height 31
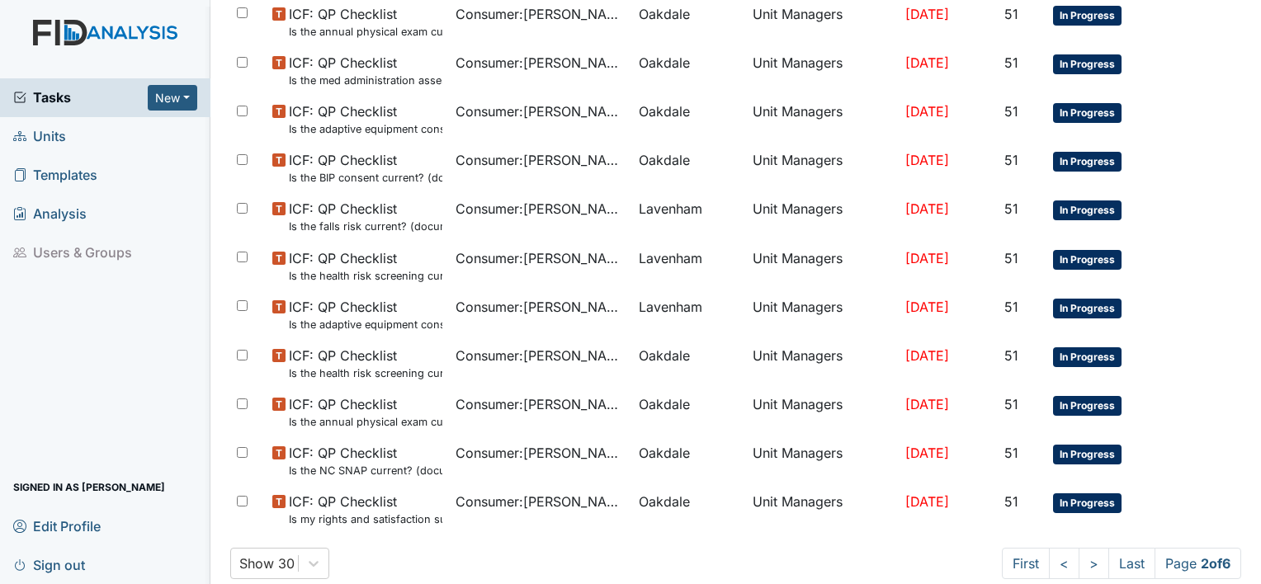
scroll to position [1143, 0]
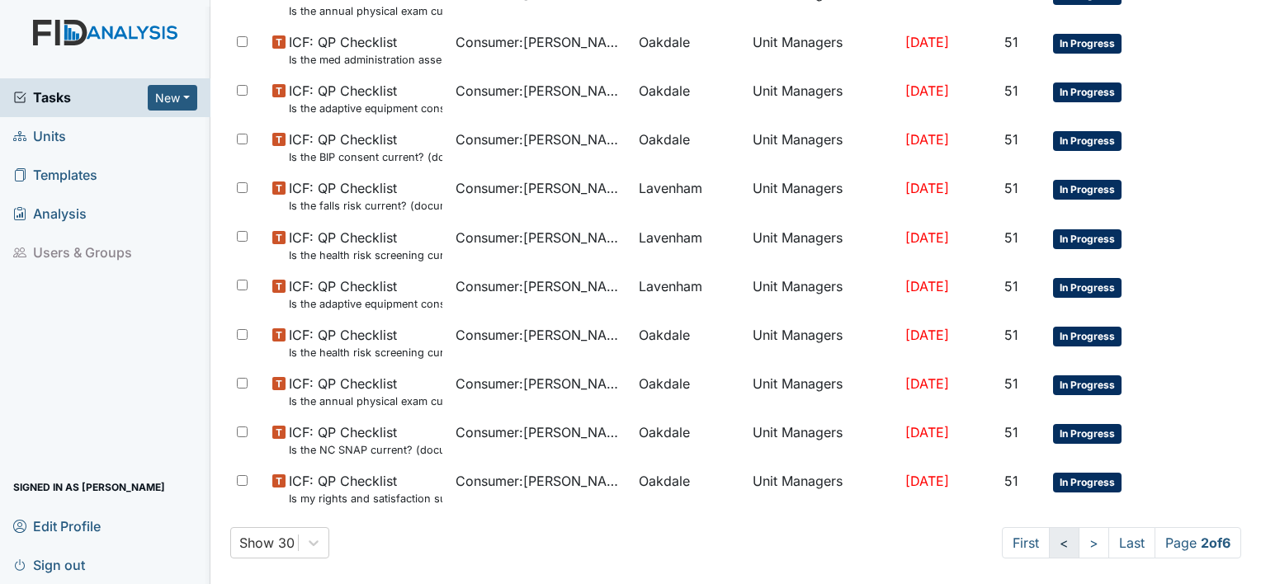
click at [1050, 541] on link "<" at bounding box center [1064, 542] width 31 height 31
